Goal: Check status

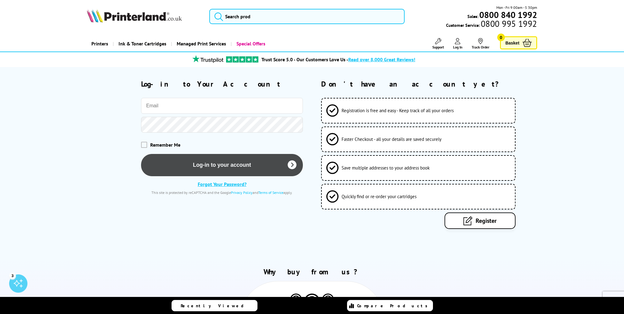
type input "[PERSON_NAME][EMAIL_ADDRESS][DOMAIN_NAME][PERSON_NAME]"
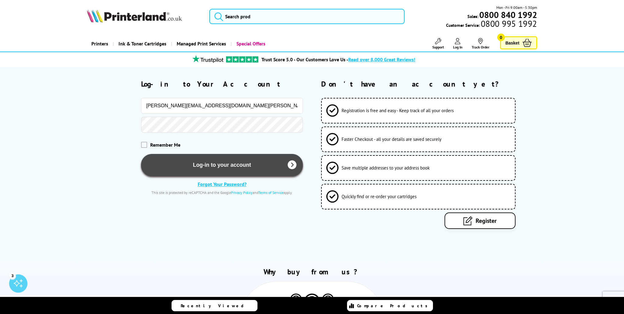
click at [208, 169] on button "Log-in to your account" at bounding box center [222, 165] width 162 height 22
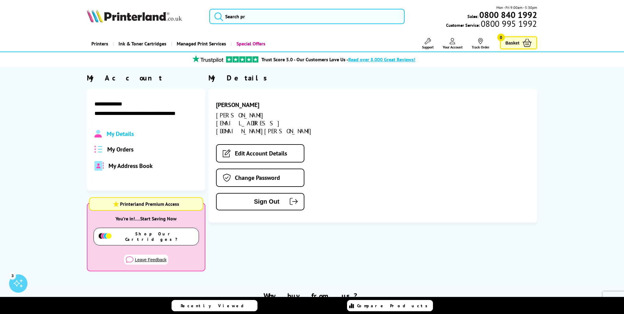
click at [454, 44] on link "Your Account" at bounding box center [452, 43] width 20 height 11
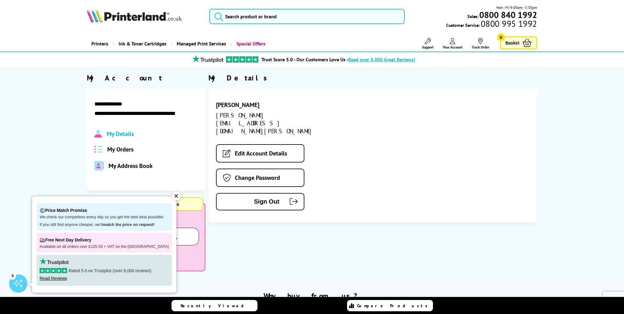
click at [449, 45] on span "Your Account" at bounding box center [452, 47] width 20 height 5
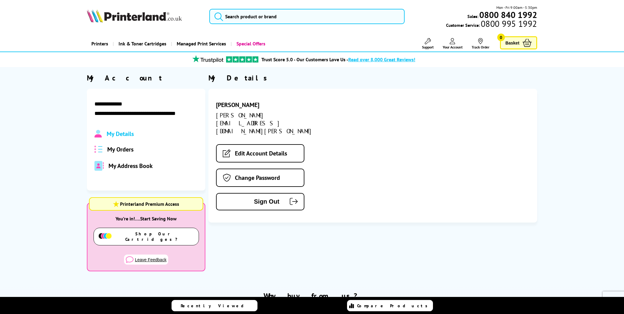
click at [130, 149] on span "My Orders" at bounding box center [120, 149] width 26 height 8
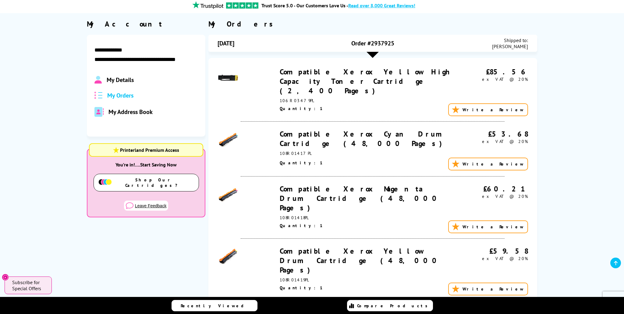
scroll to position [54, 0]
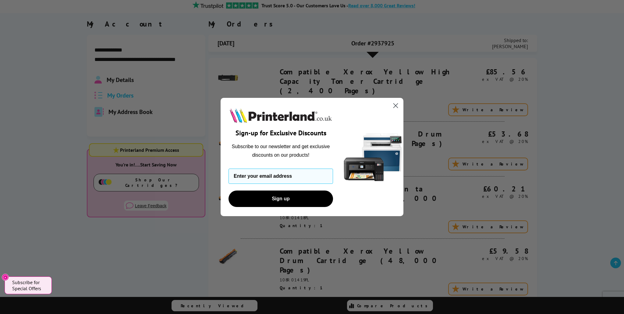
click at [399, 104] on circle "Close dialog" at bounding box center [395, 105] width 10 height 10
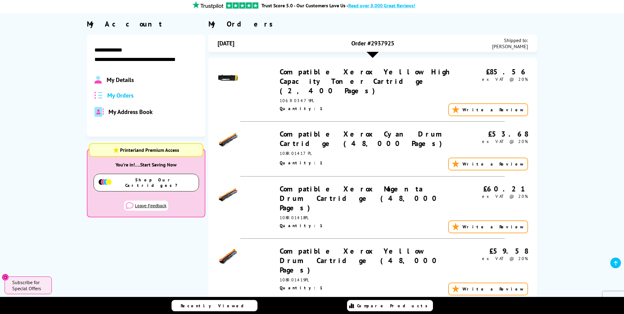
drag, startPoint x: 371, startPoint y: 44, endPoint x: 395, endPoint y: 42, distance: 24.4
click at [396, 42] on div "Order #2937925" at bounding box center [372, 43] width 103 height 12
copy span "2937925"
